Goal: Task Accomplishment & Management: Use online tool/utility

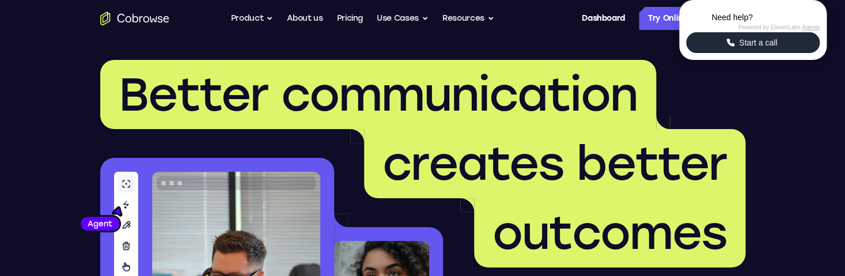
click at [760, 48] on span "Start a call" at bounding box center [758, 43] width 45 height 12
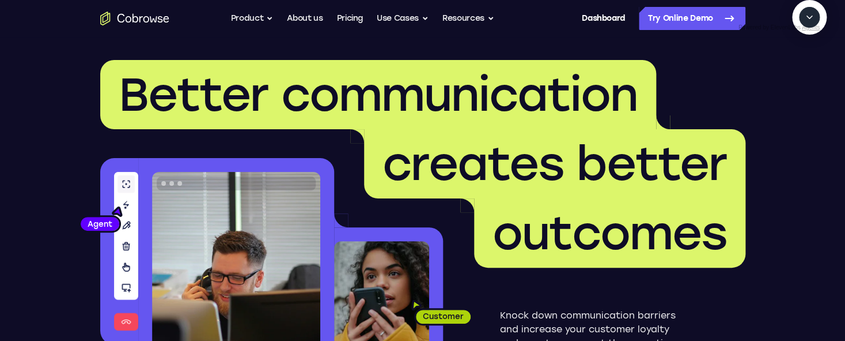
click at [804, 50] on icon "Start a call" at bounding box center [810, 44] width 12 height 12
click at [767, 81] on textarea "Text message input" at bounding box center [781, 70] width 29 height 21
type textarea "add a team member"
click at [767, 81] on textarea "Text message input" at bounding box center [781, 70] width 29 height 21
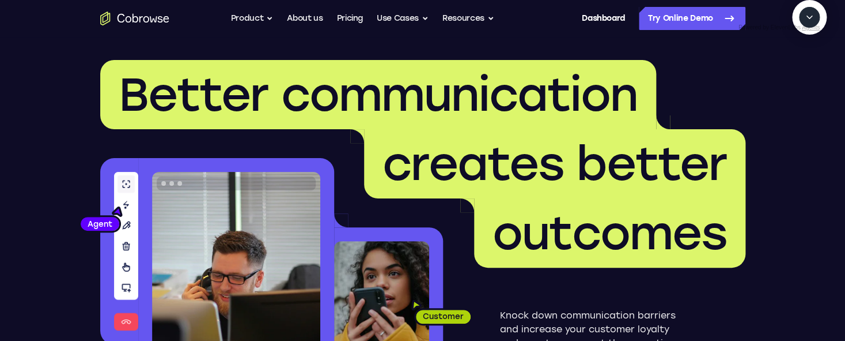
type textarea "yes"
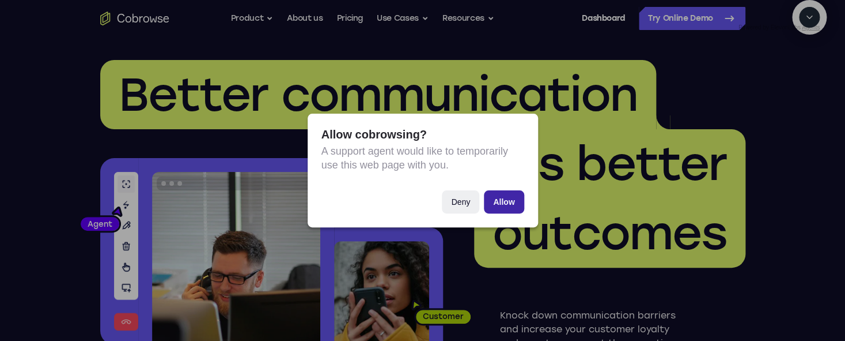
click at [499, 203] on button "Allow" at bounding box center [504, 201] width 40 height 23
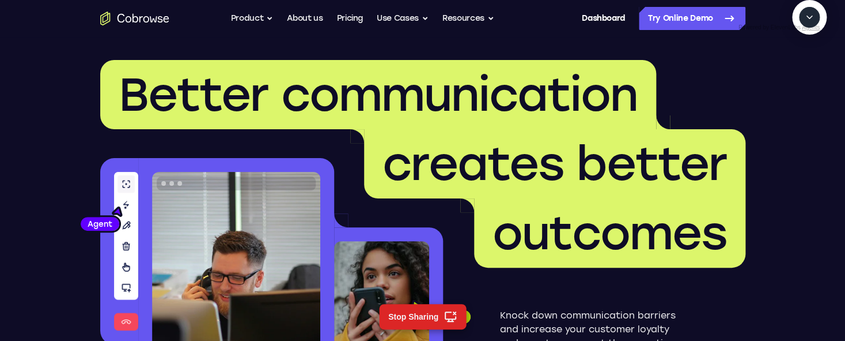
click at [815, 28] on button "Collapse" at bounding box center [809, 17] width 21 height 21
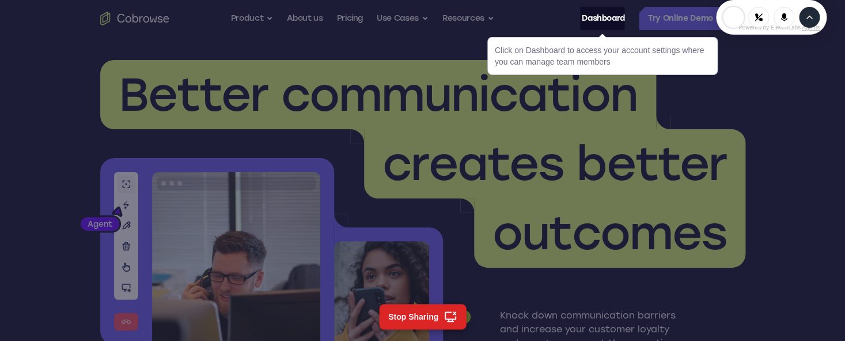
click at [812, 22] on icon "Expand" at bounding box center [810, 17] width 10 height 10
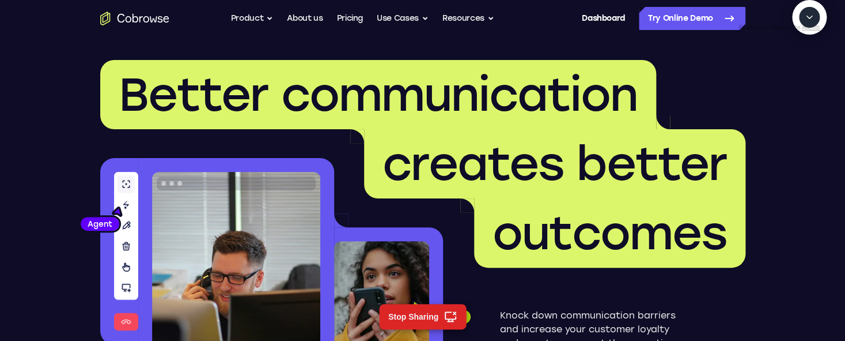
scroll to position [226, 0]
click at [811, 22] on icon "Collapse" at bounding box center [810, 17] width 10 height 10
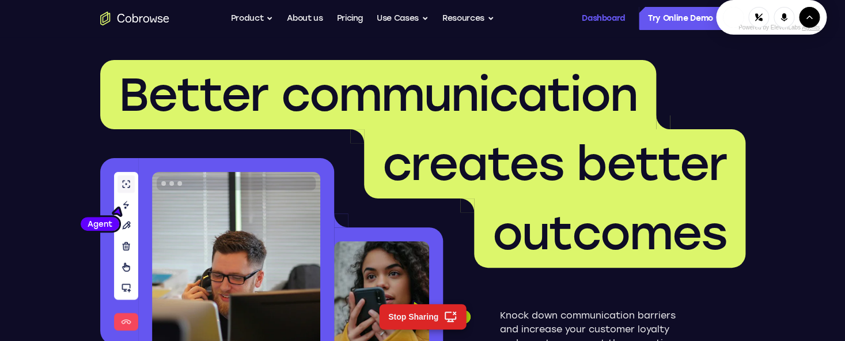
click at [614, 20] on link "Dashboard" at bounding box center [603, 18] width 43 height 23
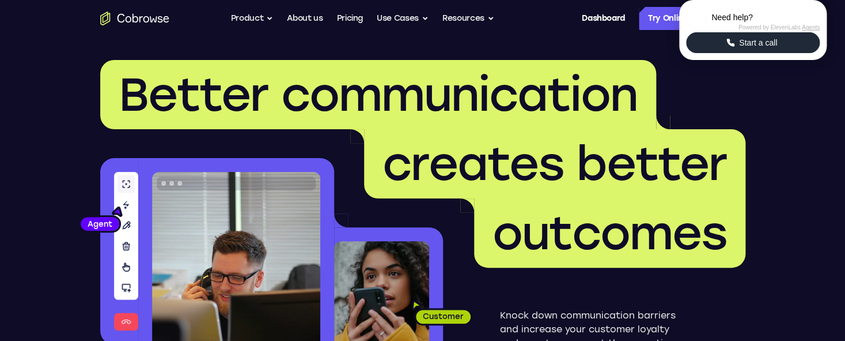
click at [784, 53] on button "Start a call" at bounding box center [753, 42] width 134 height 21
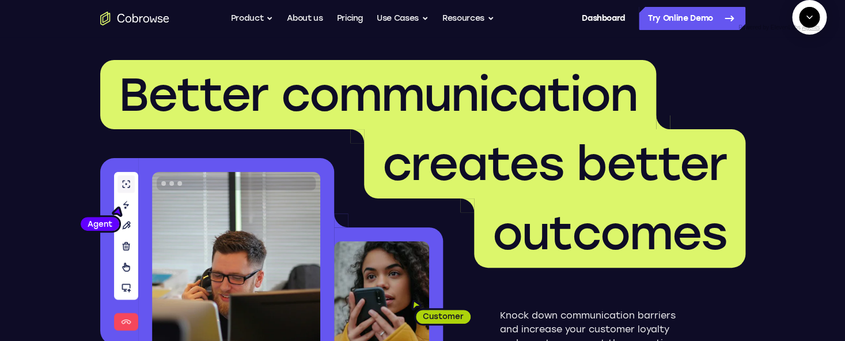
click at [794, 59] on button "Start a call" at bounding box center [809, 43] width 31 height 31
click at [767, 81] on textarea "Text message input" at bounding box center [781, 70] width 29 height 21
type textarea "add a team member"
click at [584, 18] on link "Dashboard" at bounding box center [603, 18] width 43 height 23
